Goal: Information Seeking & Learning: Learn about a topic

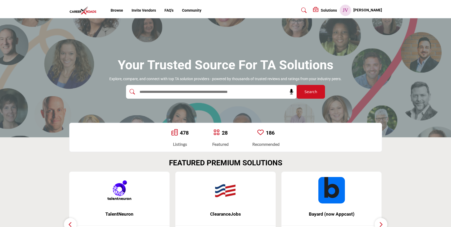
click at [373, 11] on h5 "[PERSON_NAME]" at bounding box center [367, 10] width 29 height 5
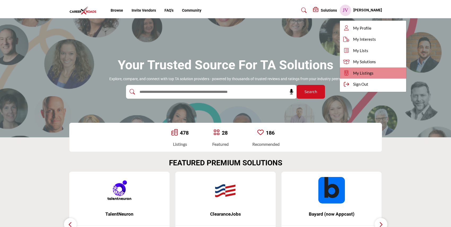
click at [373, 72] on span "My Listings" at bounding box center [363, 73] width 20 height 6
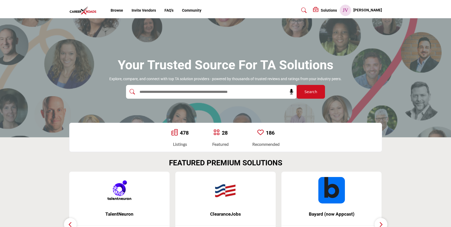
scroll to position [18, 0]
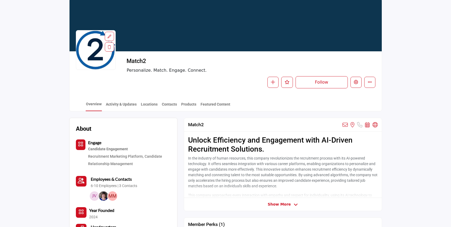
scroll to position [74, 0]
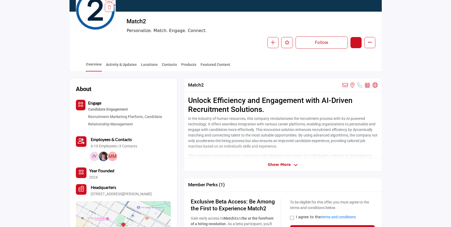
click at [357, 45] on icon "Edit company" at bounding box center [356, 42] width 4 height 4
click at [369, 45] on button "More details" at bounding box center [369, 42] width 11 height 11
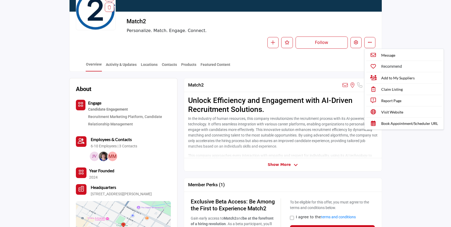
click at [372, 31] on div "Match2 Personalize. Match. Engage. Connect." at bounding box center [250, 26] width 248 height 16
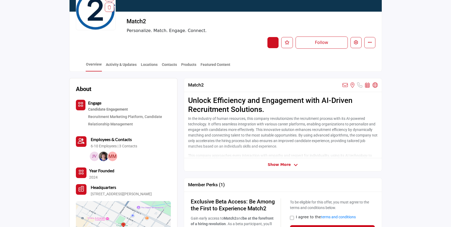
click at [273, 45] on button "button" at bounding box center [272, 42] width 11 height 11
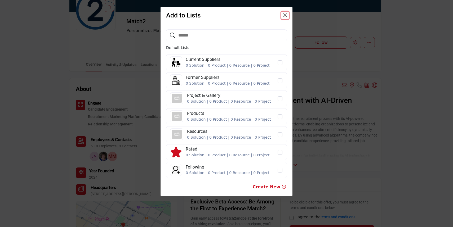
click at [286, 17] on button "Close" at bounding box center [285, 15] width 7 height 7
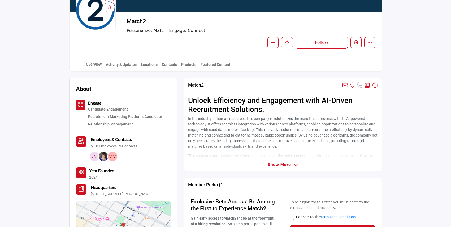
scroll to position [133, 0]
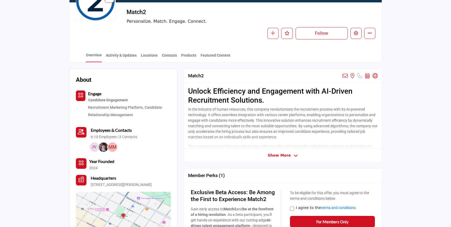
scroll to position [110, 0]
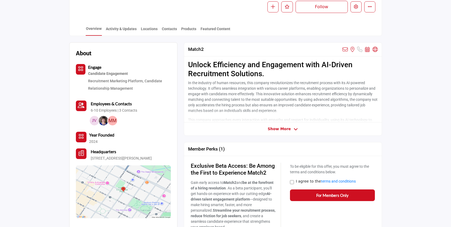
click at [276, 130] on span "Show More" at bounding box center [279, 129] width 23 height 6
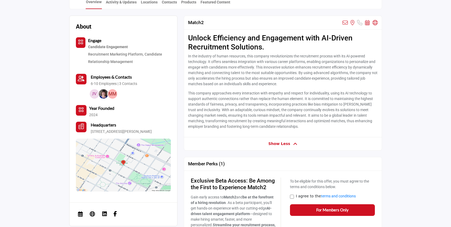
scroll to position [78, 0]
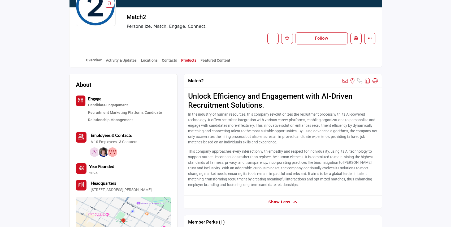
click at [188, 61] on link "Products" at bounding box center [189, 62] width 16 height 9
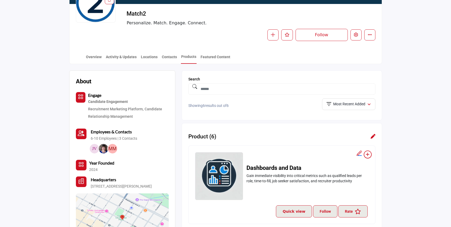
scroll to position [49, 0]
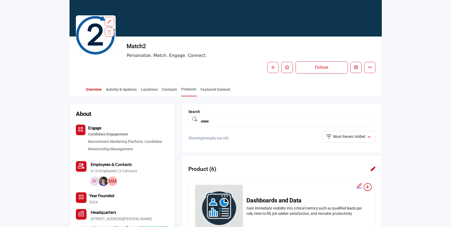
click at [97, 91] on link "Overview" at bounding box center [94, 91] width 16 height 9
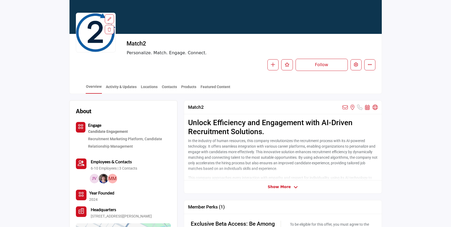
scroll to position [95, 0]
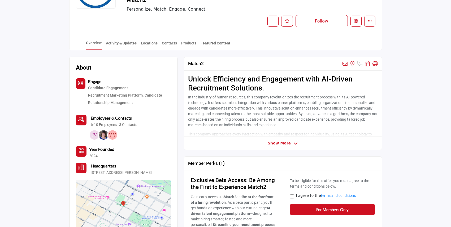
click at [290, 144] on span "Show More" at bounding box center [283, 144] width 30 height 6
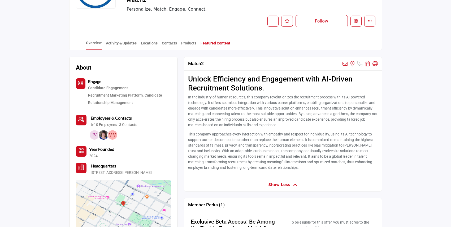
click at [217, 45] on link "Featured Content" at bounding box center [215, 45] width 30 height 9
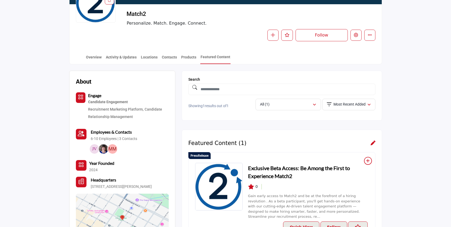
scroll to position [81, 0]
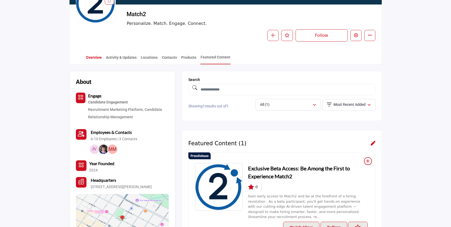
click at [88, 58] on link "Overview" at bounding box center [94, 59] width 16 height 9
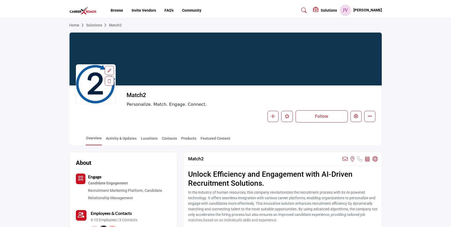
click at [336, 11] on h5 "Solutions" at bounding box center [329, 10] width 16 height 5
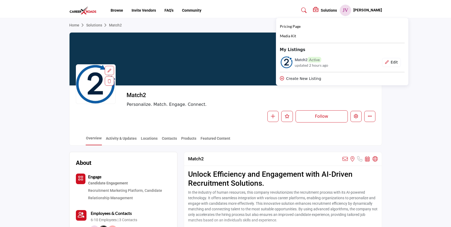
click at [432, 28] on section "Home Solutions Match2 Match2 Personalize. Match. Engage. Connect. Follow Follow…" at bounding box center [225, 82] width 451 height 128
